Goal: Transaction & Acquisition: Purchase product/service

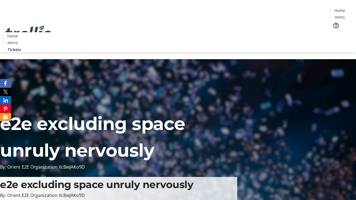
click at [335, 32] on span "Tickets" at bounding box center [341, 35] width 13 height 6
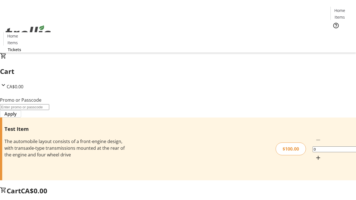
click at [315, 155] on mat-icon "Increment by one" at bounding box center [318, 158] width 7 height 7
type input "1"
type input "PERCENT"
